Goal: Task Accomplishment & Management: Manage account settings

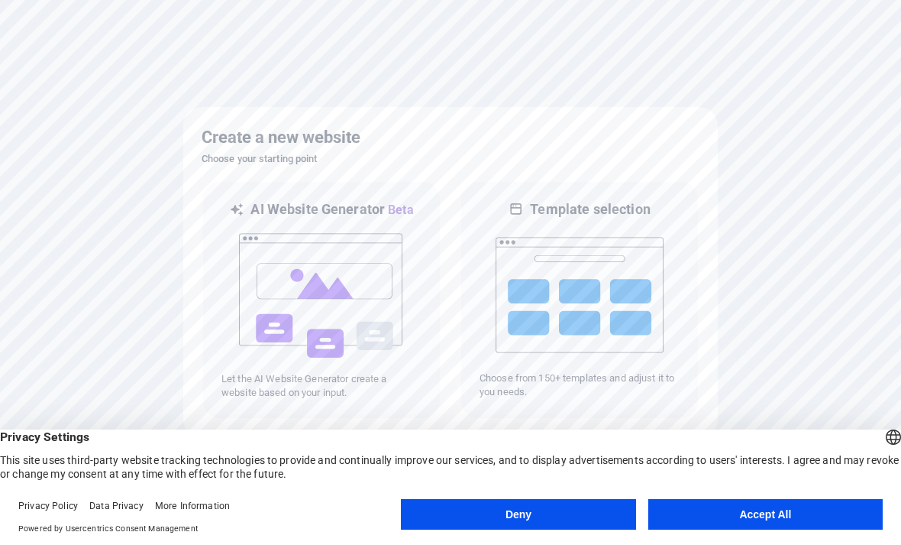
click at [723, 511] on button "Accept All" at bounding box center [766, 514] width 235 height 31
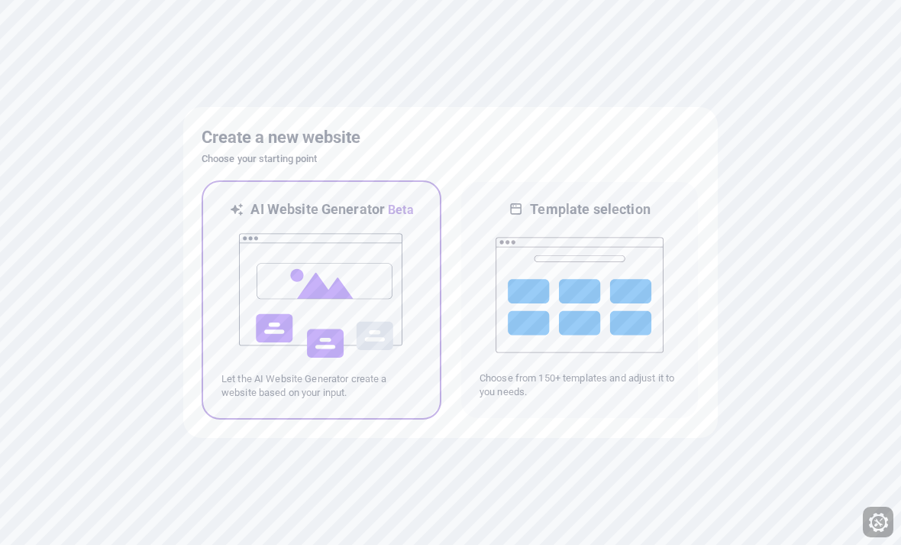
click at [353, 302] on img at bounding box center [322, 295] width 168 height 153
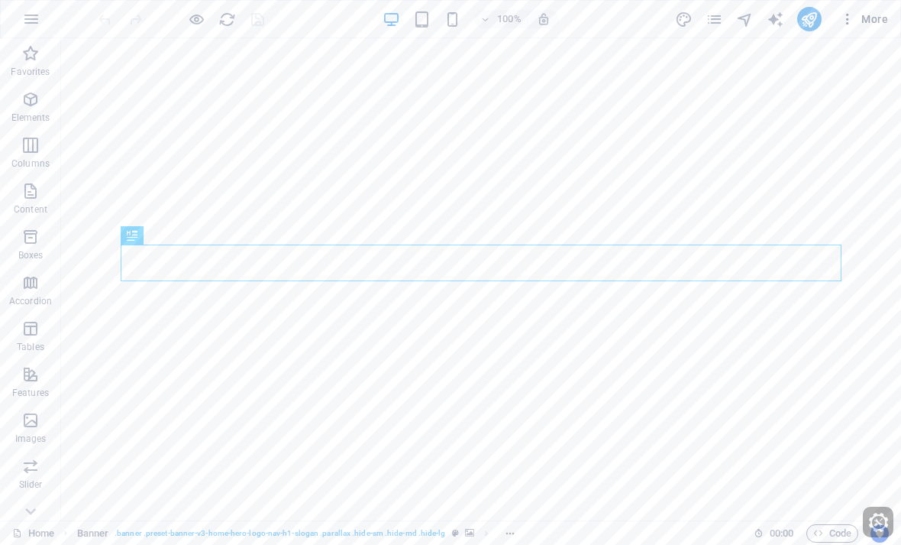
click at [863, 18] on span "More" at bounding box center [864, 18] width 48 height 15
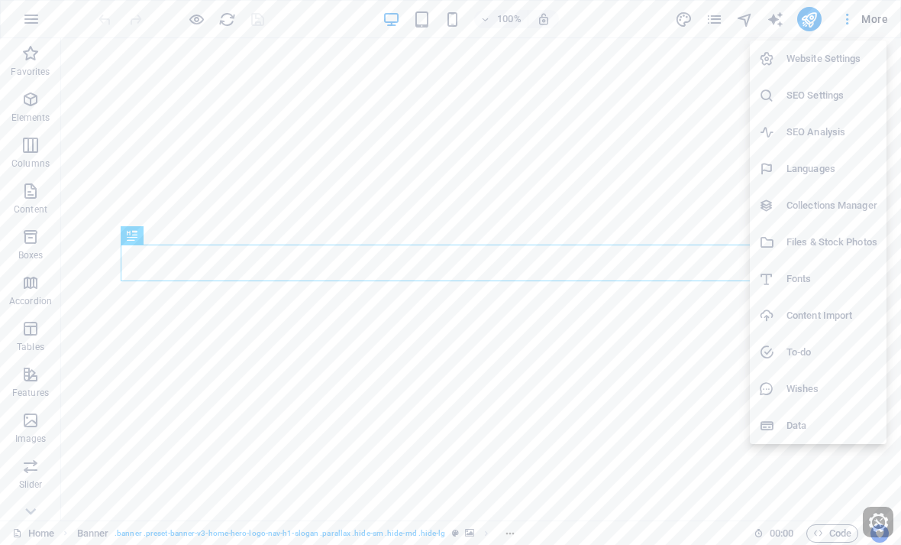
click at [830, 57] on h6 "Website Settings" at bounding box center [832, 59] width 91 height 18
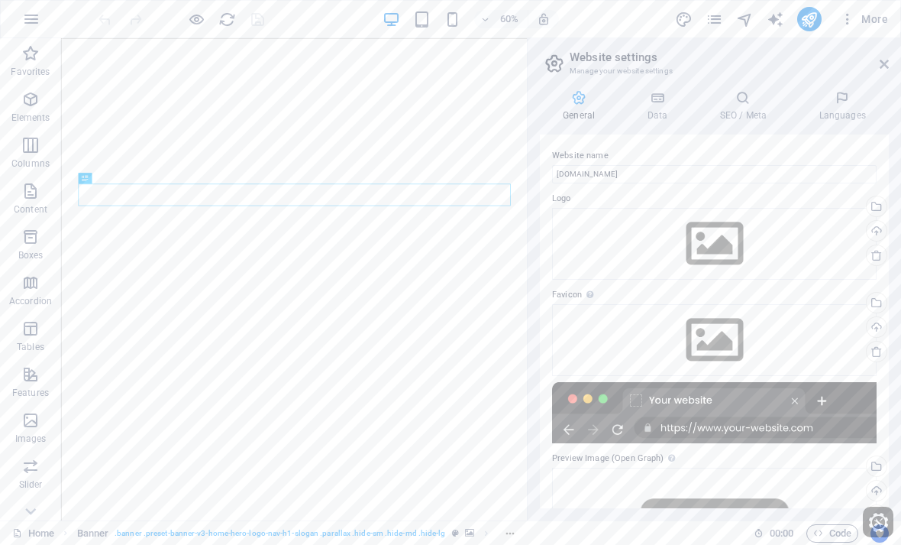
click at [809, 53] on h2 "Website settings" at bounding box center [729, 57] width 319 height 14
click at [30, 18] on icon "button" at bounding box center [31, 19] width 18 height 18
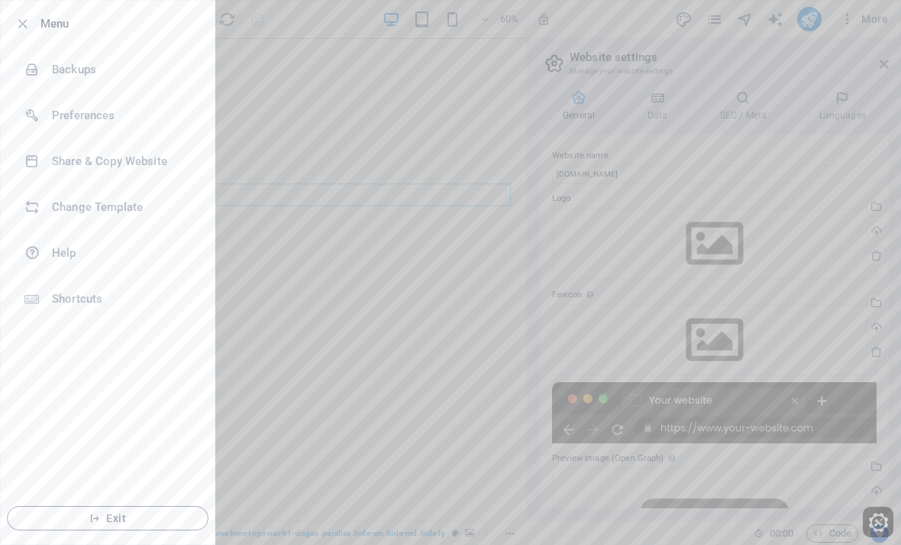
click at [148, 514] on span "Exit" at bounding box center [108, 518] width 176 height 12
